Goal: Browse casually: Explore the website without a specific task or goal

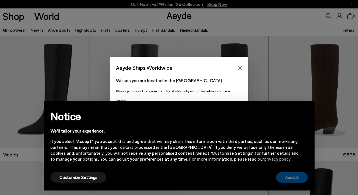
click at [288, 179] on button "Accept" at bounding box center [292, 178] width 32 height 10
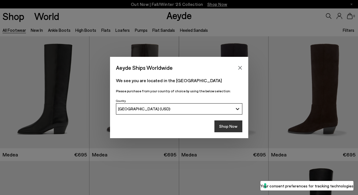
click at [228, 125] on button "Shop Now" at bounding box center [228, 127] width 28 height 12
click at [226, 125] on button "Shop Now" at bounding box center [228, 127] width 28 height 12
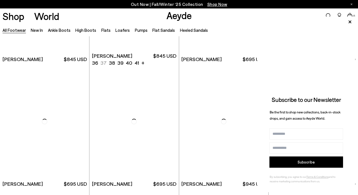
scroll to position [2478, 0]
